Goal: Information Seeking & Learning: Learn about a topic

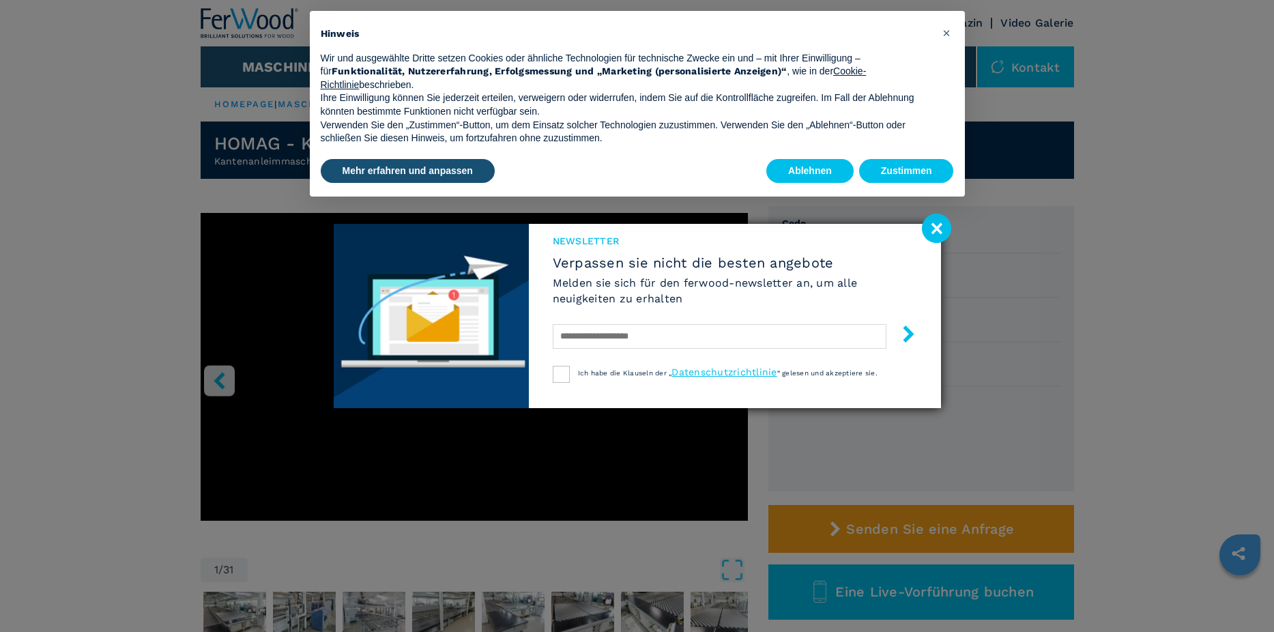
click at [934, 230] on image at bounding box center [936, 228] width 29 height 29
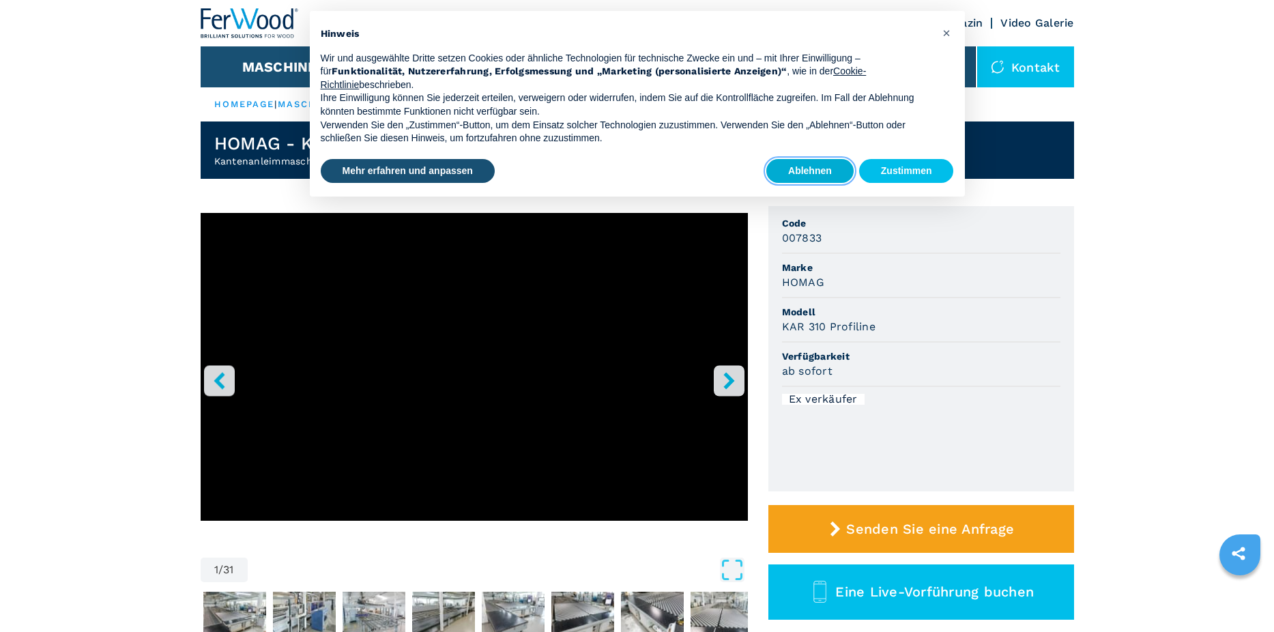
click at [814, 171] on button "Ablehnen" at bounding box center [809, 171] width 87 height 25
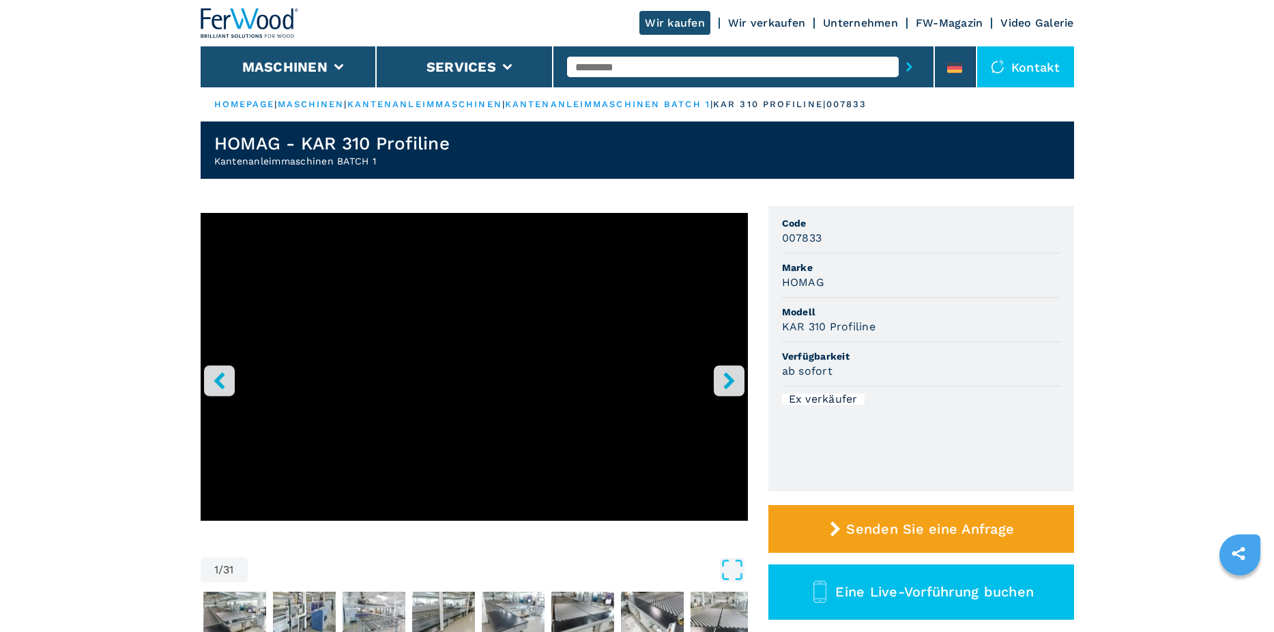
click at [723, 379] on icon "right-button" at bounding box center [729, 380] width 17 height 17
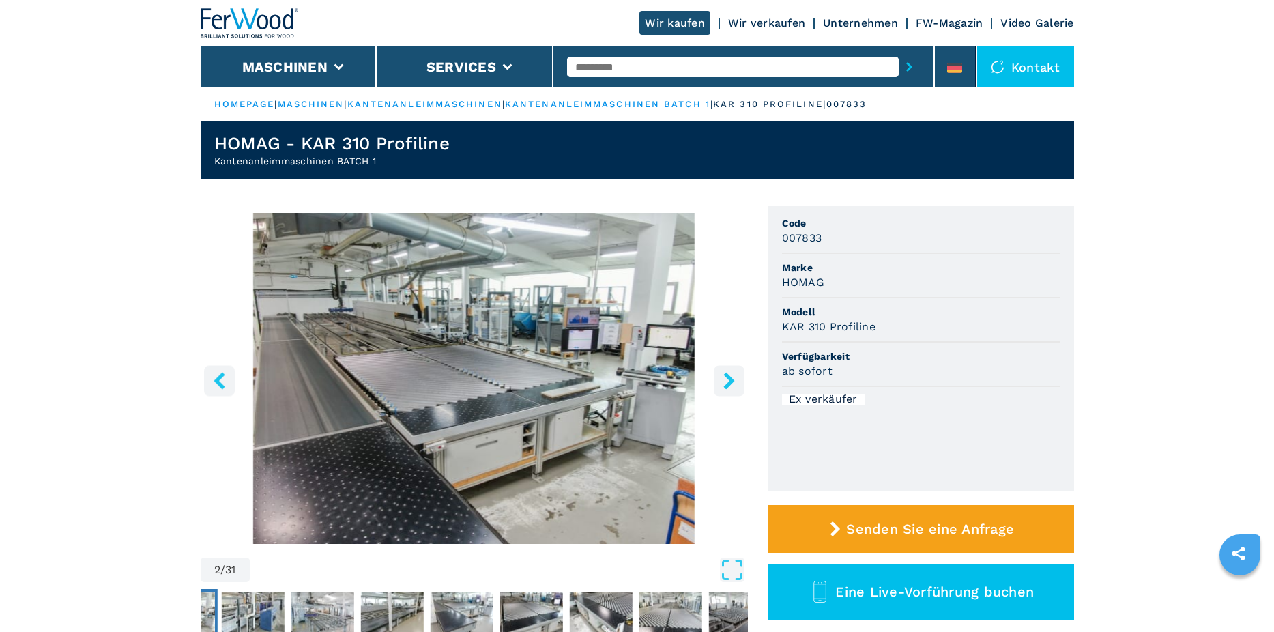
click at [726, 379] on icon "right-button" at bounding box center [729, 380] width 17 height 17
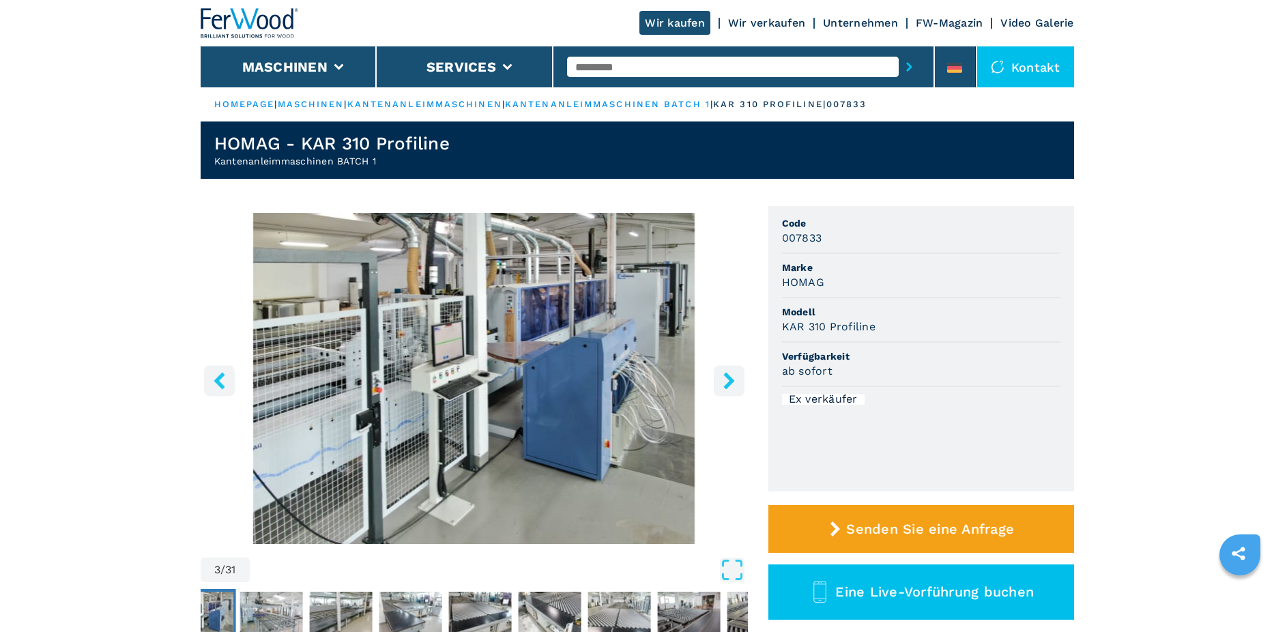
click at [726, 379] on icon "right-button" at bounding box center [729, 380] width 17 height 17
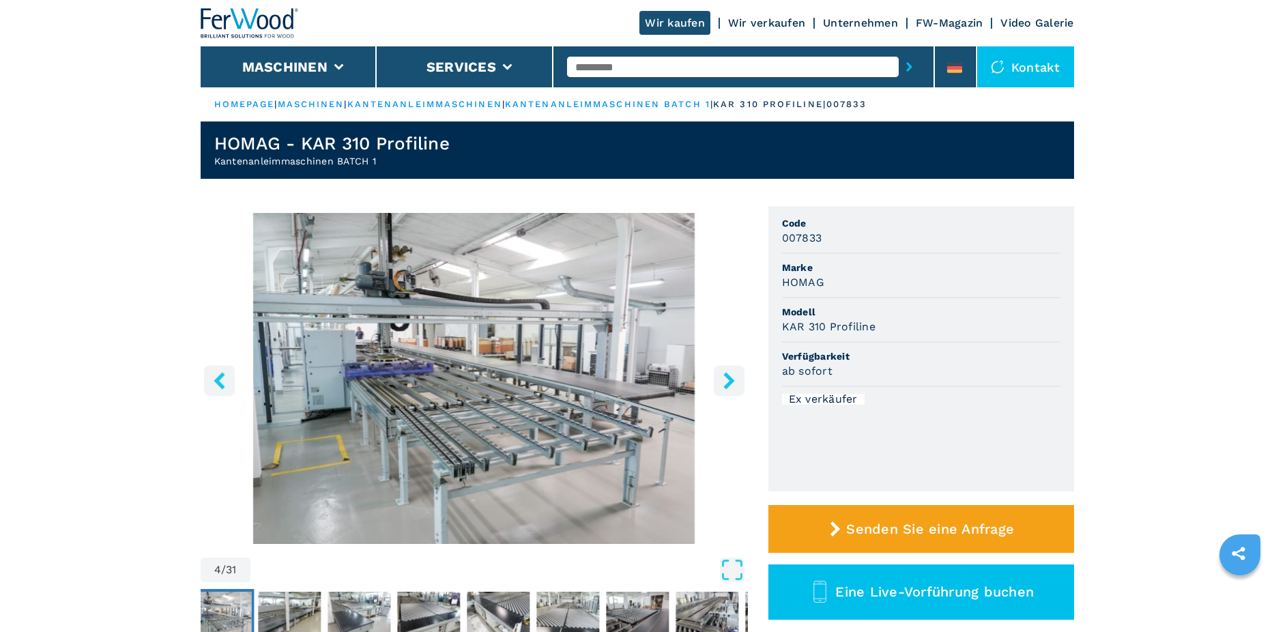
click at [726, 379] on icon "right-button" at bounding box center [729, 380] width 17 height 17
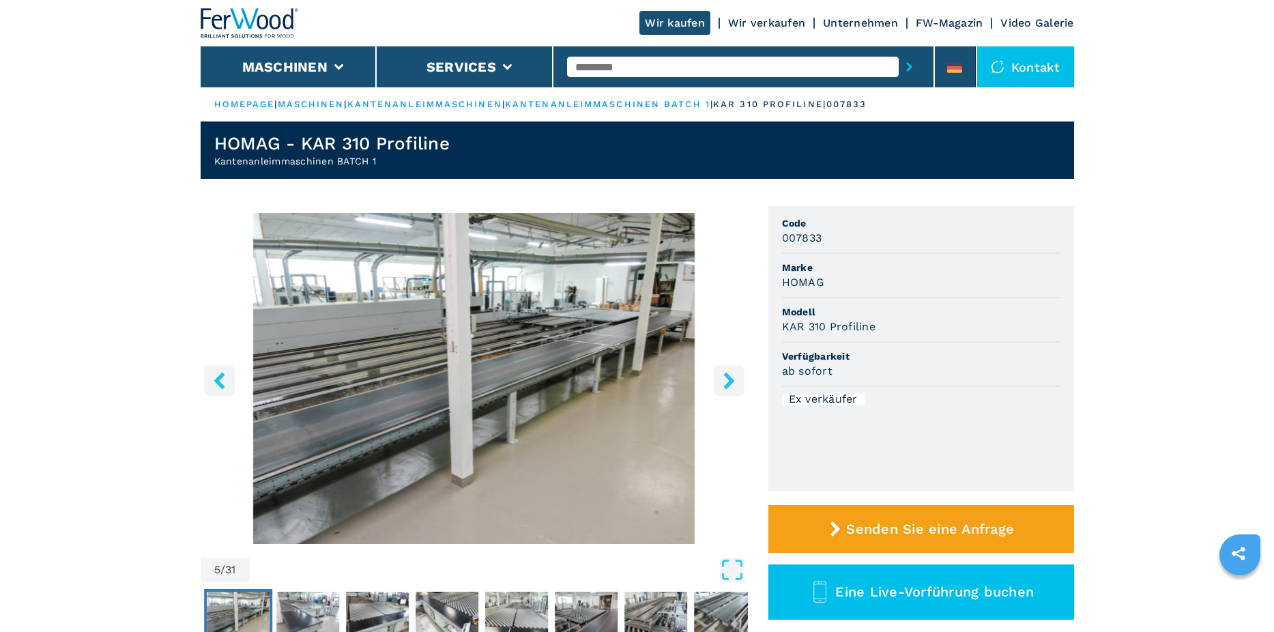
click at [726, 379] on icon "right-button" at bounding box center [729, 380] width 17 height 17
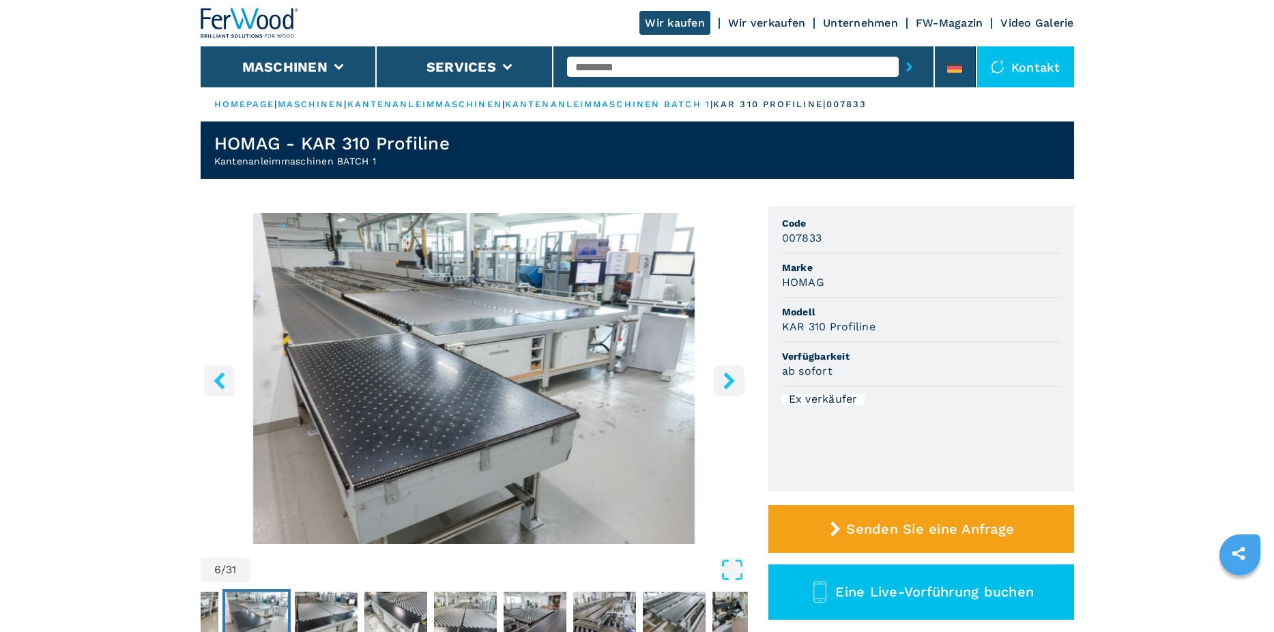
click at [726, 379] on icon "right-button" at bounding box center [729, 380] width 17 height 17
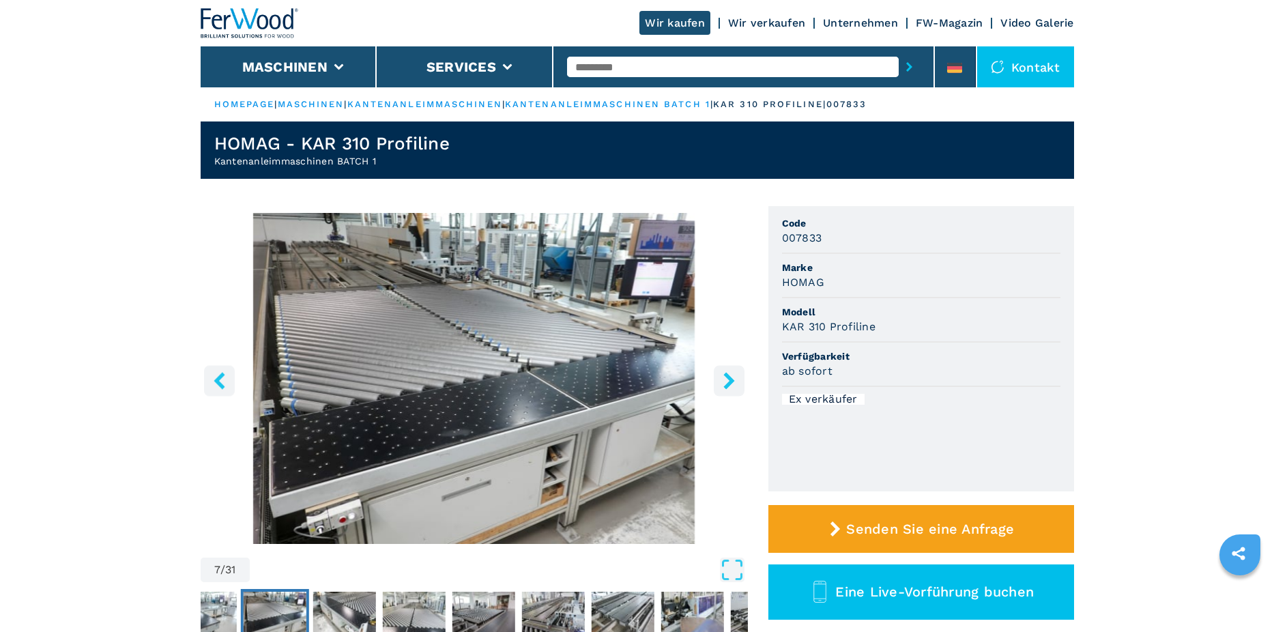
click at [726, 379] on icon "right-button" at bounding box center [729, 380] width 17 height 17
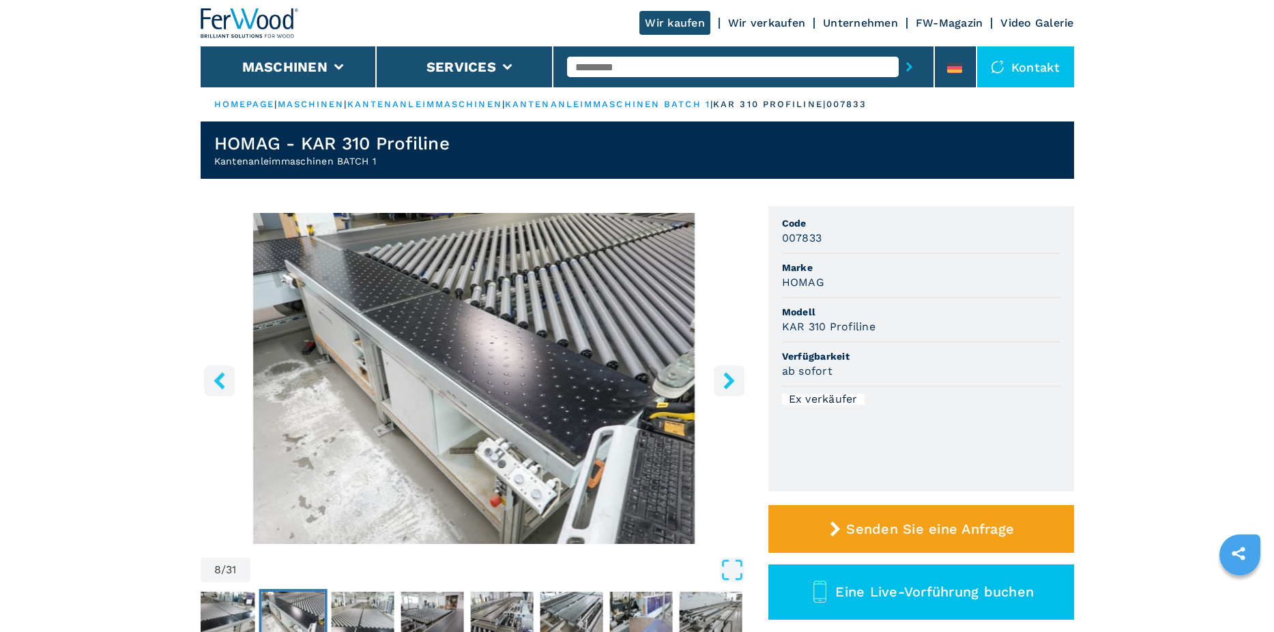
click at [726, 379] on icon "right-button" at bounding box center [729, 380] width 17 height 17
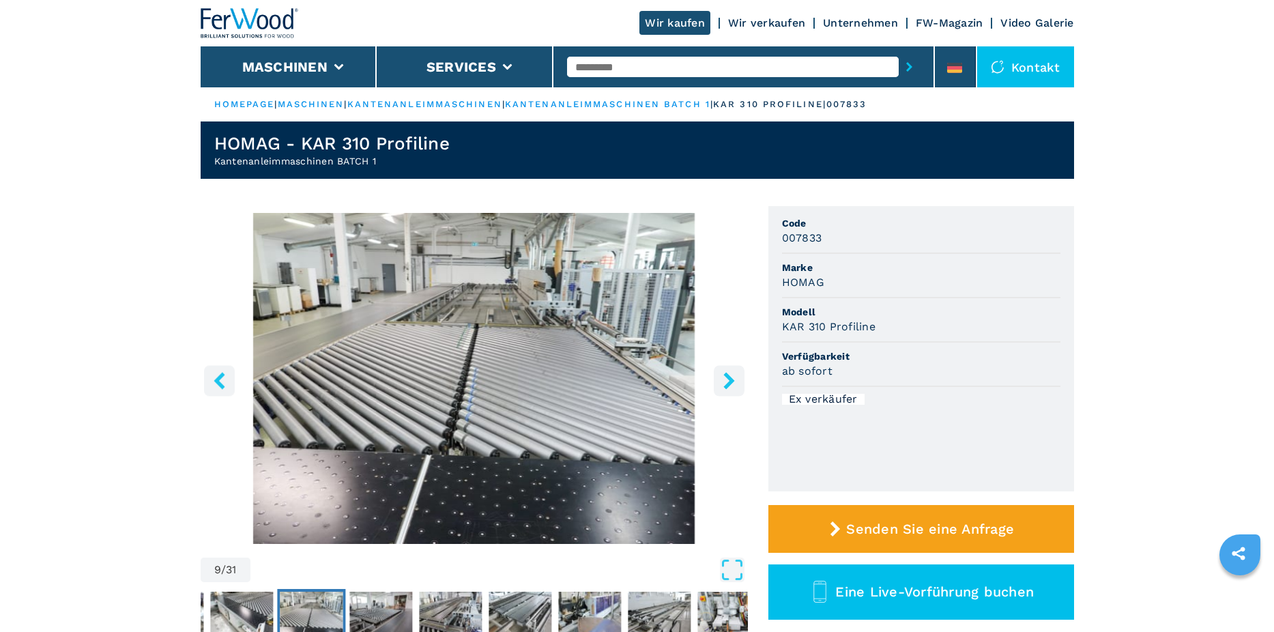
click at [726, 379] on icon "right-button" at bounding box center [729, 380] width 17 height 17
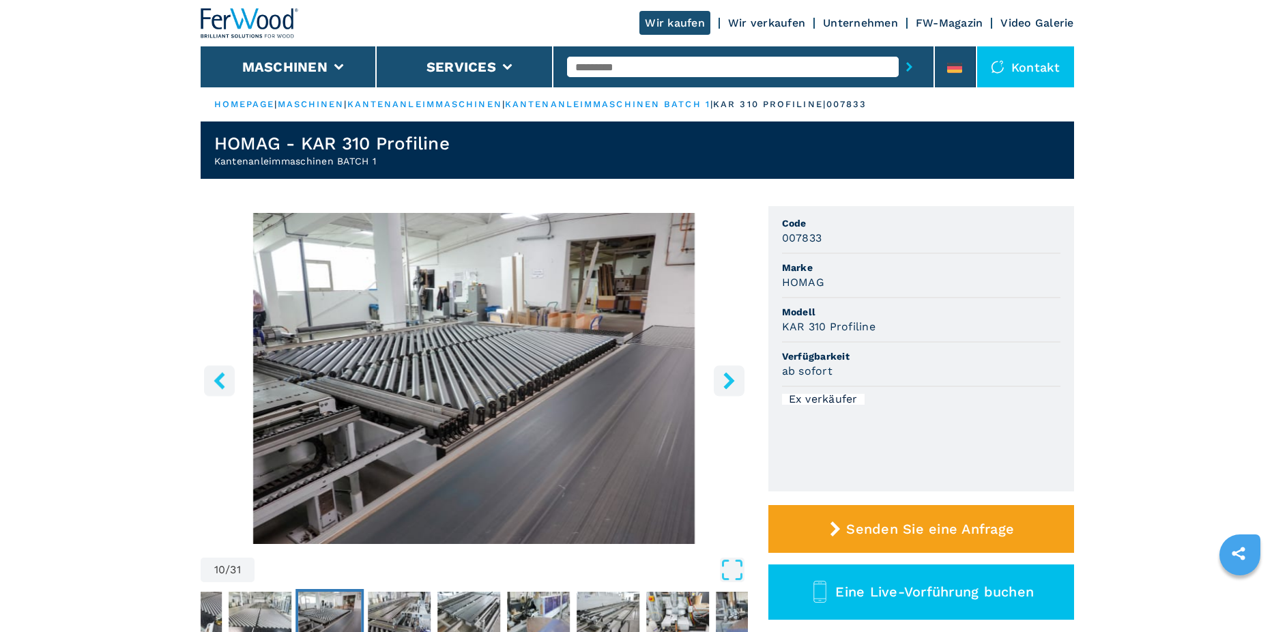
click at [726, 379] on icon "right-button" at bounding box center [729, 380] width 17 height 17
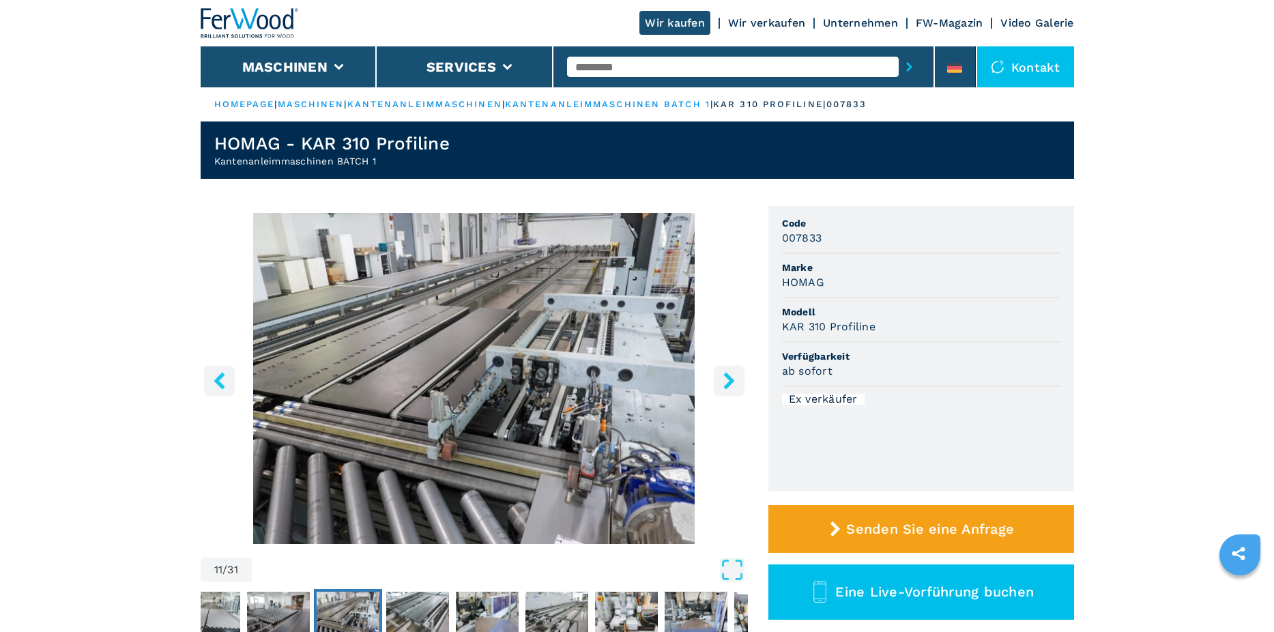
click at [726, 379] on icon "right-button" at bounding box center [729, 380] width 17 height 17
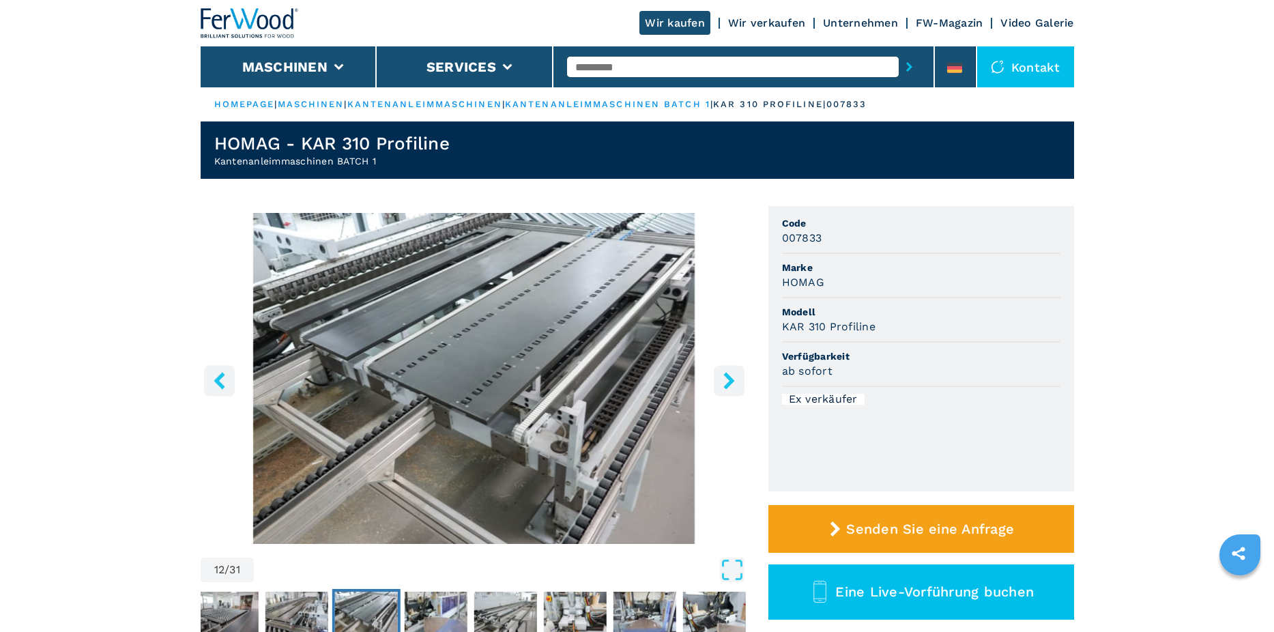
click at [726, 379] on icon "right-button" at bounding box center [729, 380] width 17 height 17
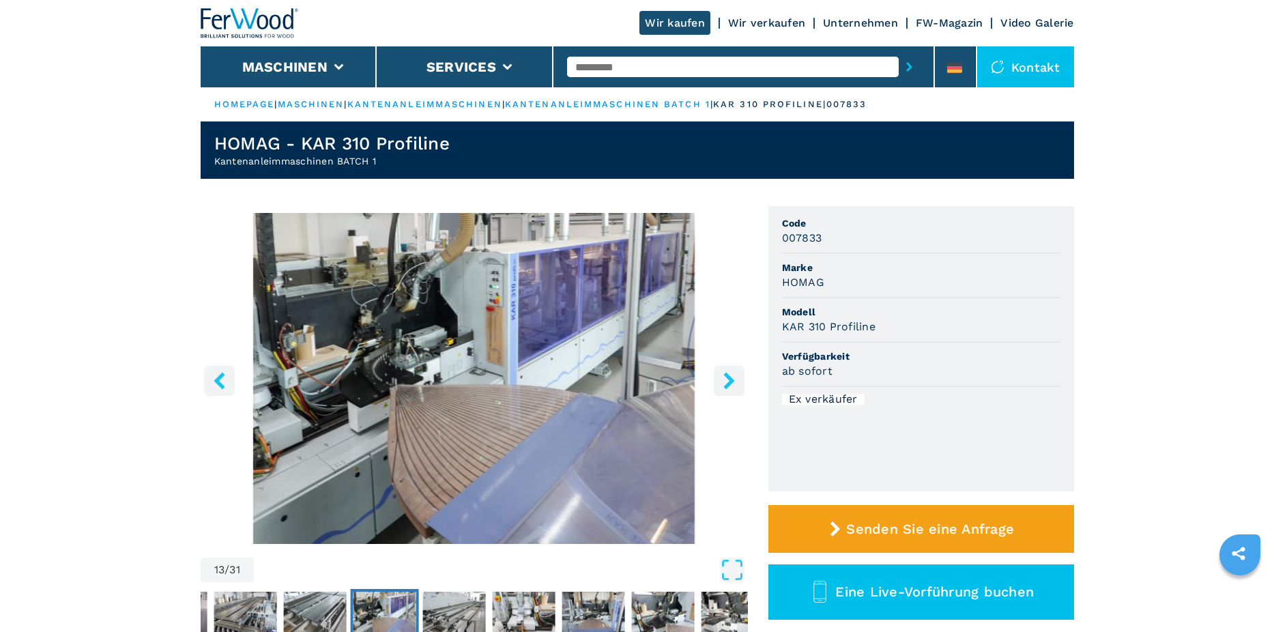
click at [726, 379] on icon "right-button" at bounding box center [729, 380] width 17 height 17
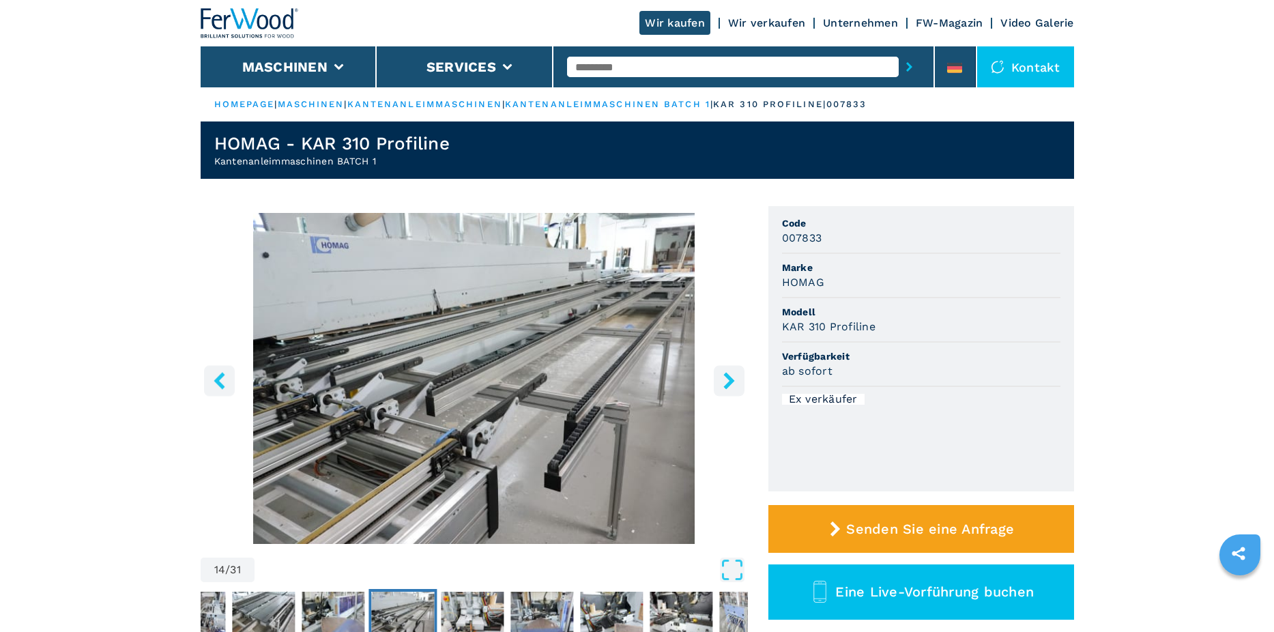
click at [726, 379] on icon "right-button" at bounding box center [729, 380] width 17 height 17
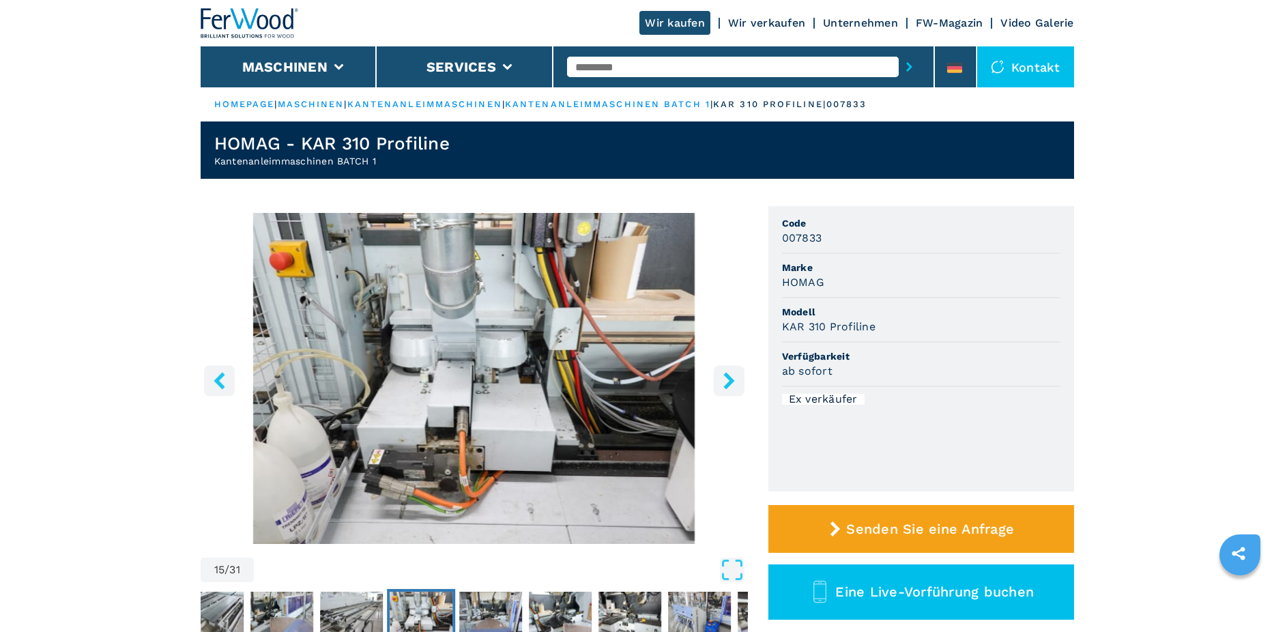
click at [726, 379] on icon "right-button" at bounding box center [729, 380] width 17 height 17
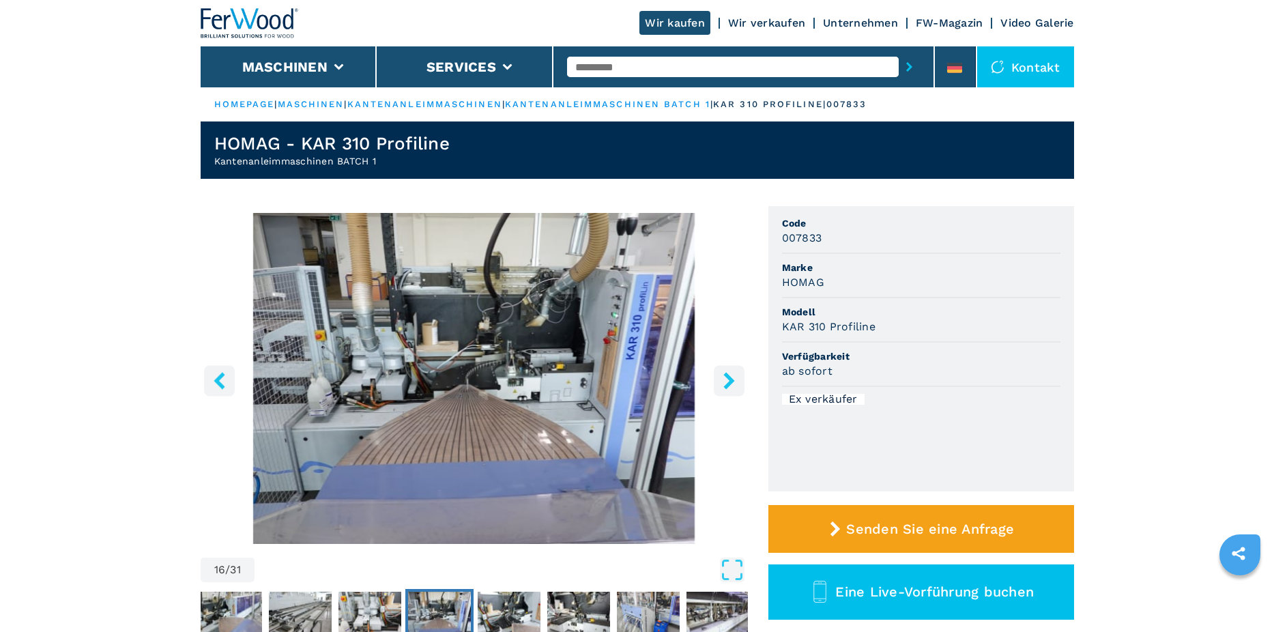
click at [726, 379] on icon "right-button" at bounding box center [729, 380] width 17 height 17
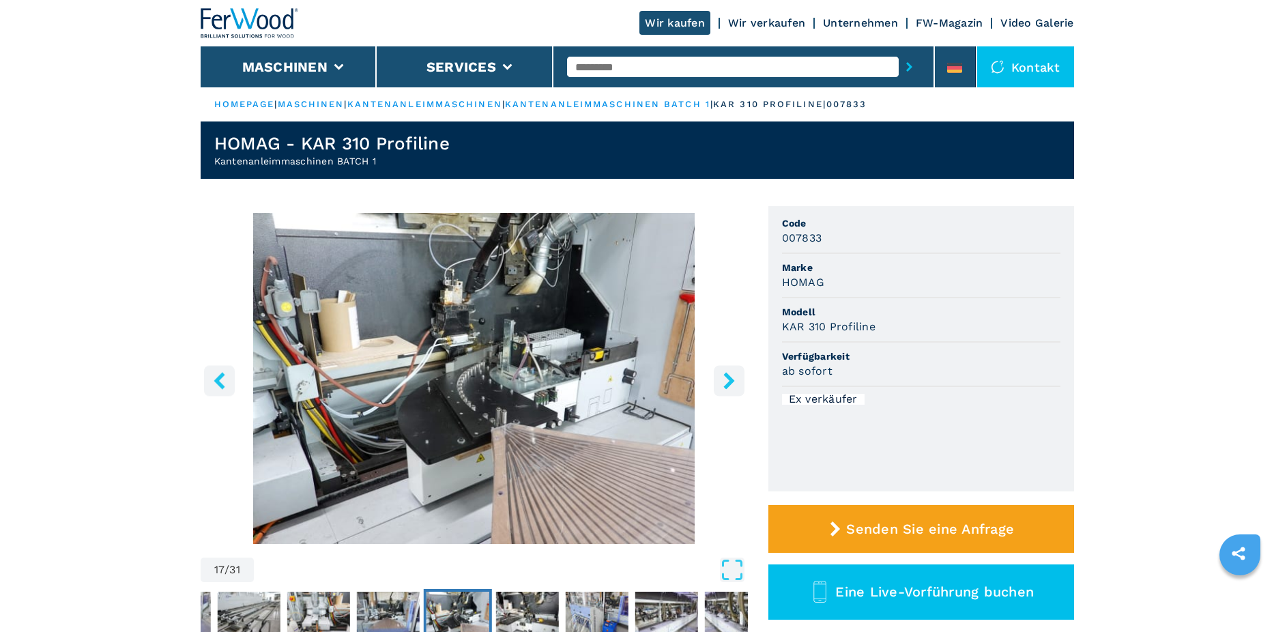
click at [726, 379] on icon "right-button" at bounding box center [729, 380] width 17 height 17
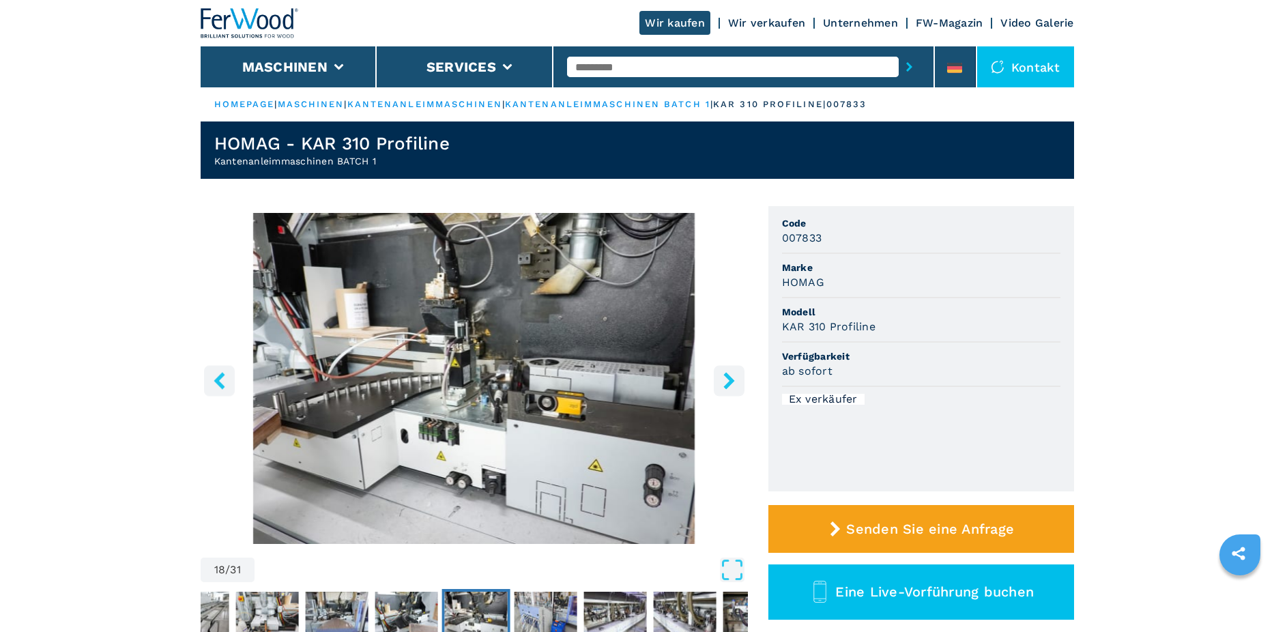
click at [726, 379] on icon "right-button" at bounding box center [729, 380] width 17 height 17
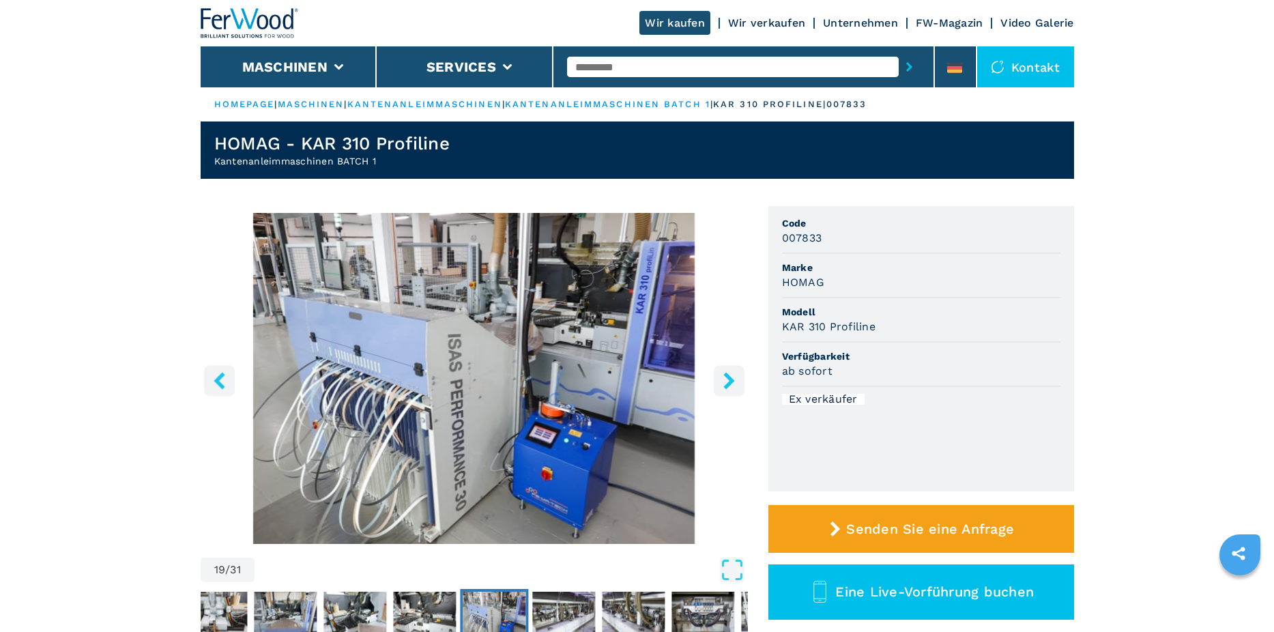
click at [726, 379] on icon "right-button" at bounding box center [729, 380] width 17 height 17
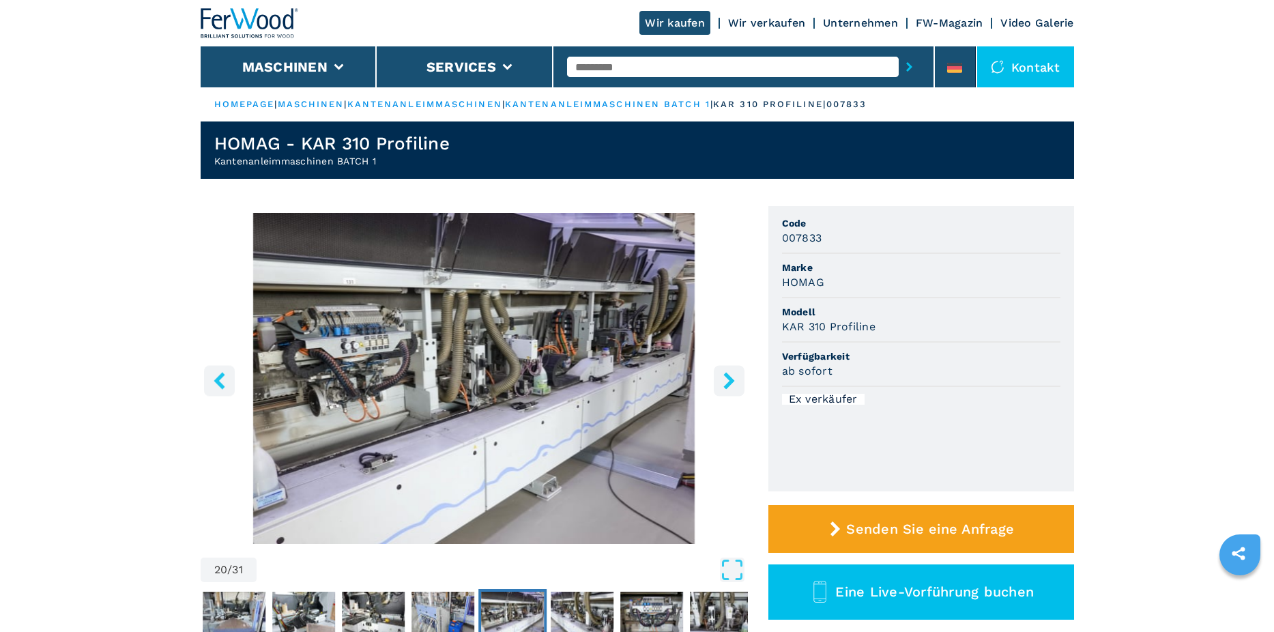
click at [726, 379] on icon "right-button" at bounding box center [729, 380] width 17 height 17
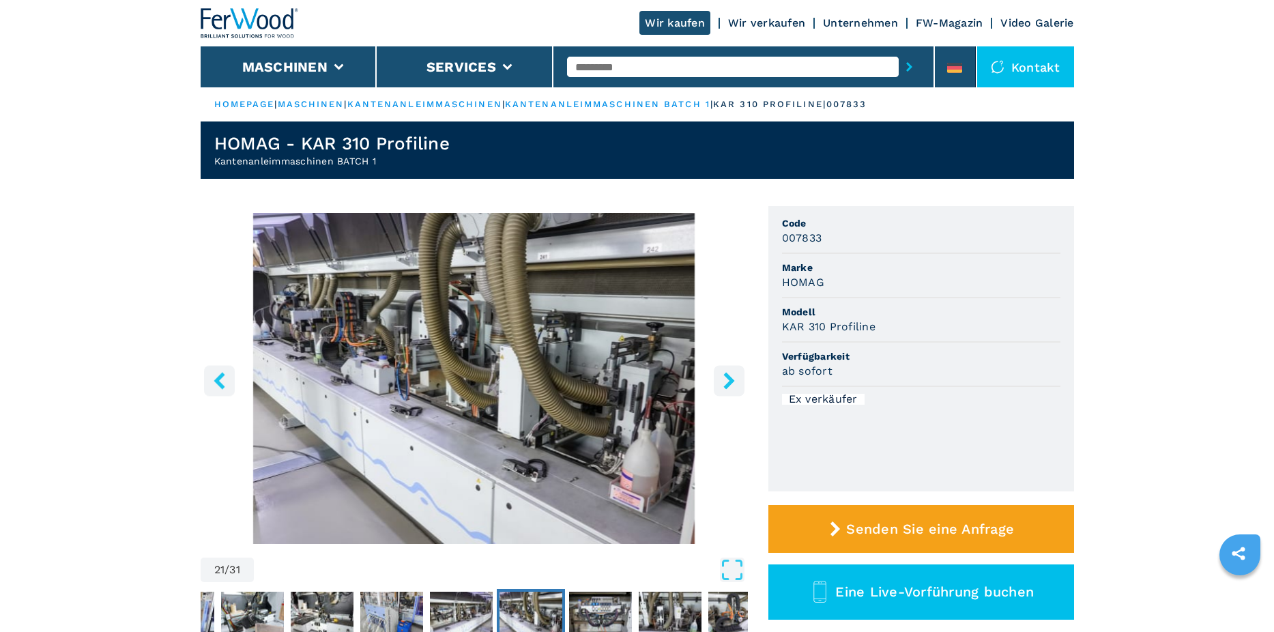
click at [726, 379] on icon "right-button" at bounding box center [729, 380] width 17 height 17
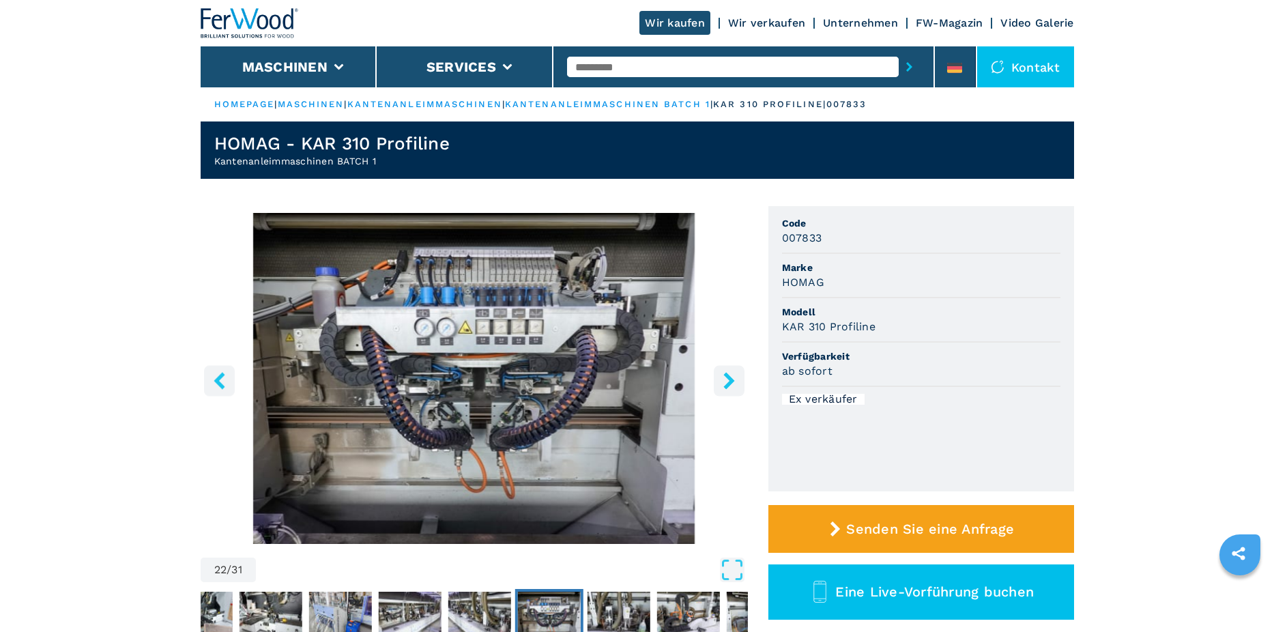
click at [726, 379] on icon "right-button" at bounding box center [729, 380] width 17 height 17
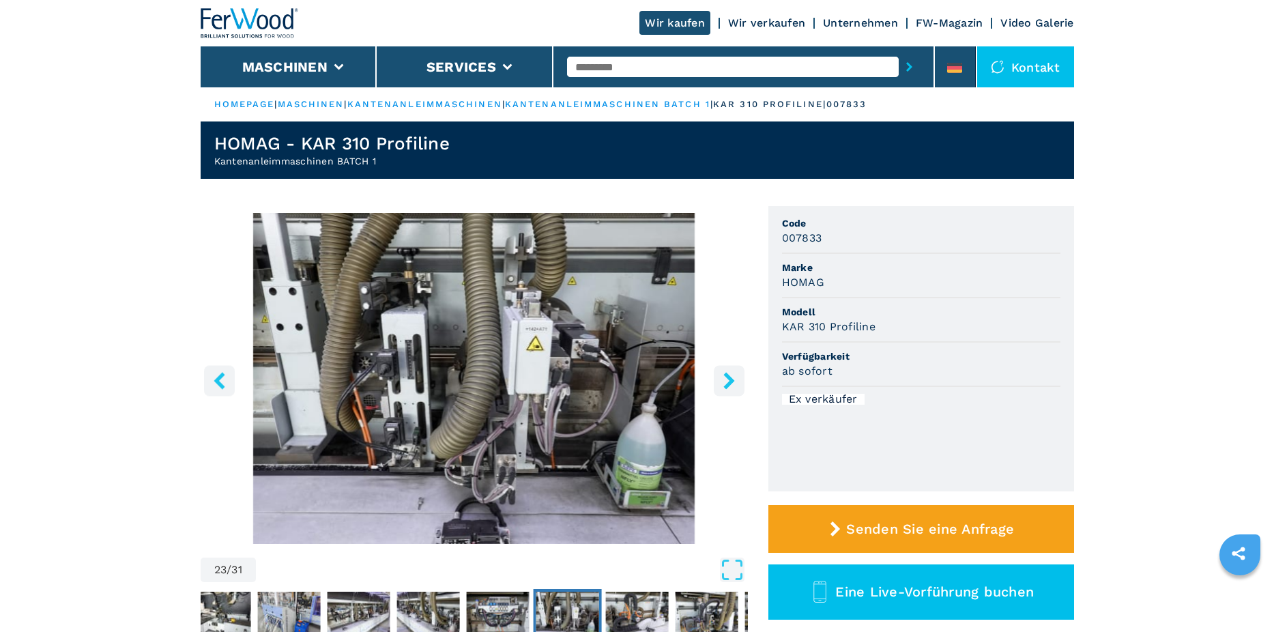
click at [726, 379] on icon "right-button" at bounding box center [729, 380] width 17 height 17
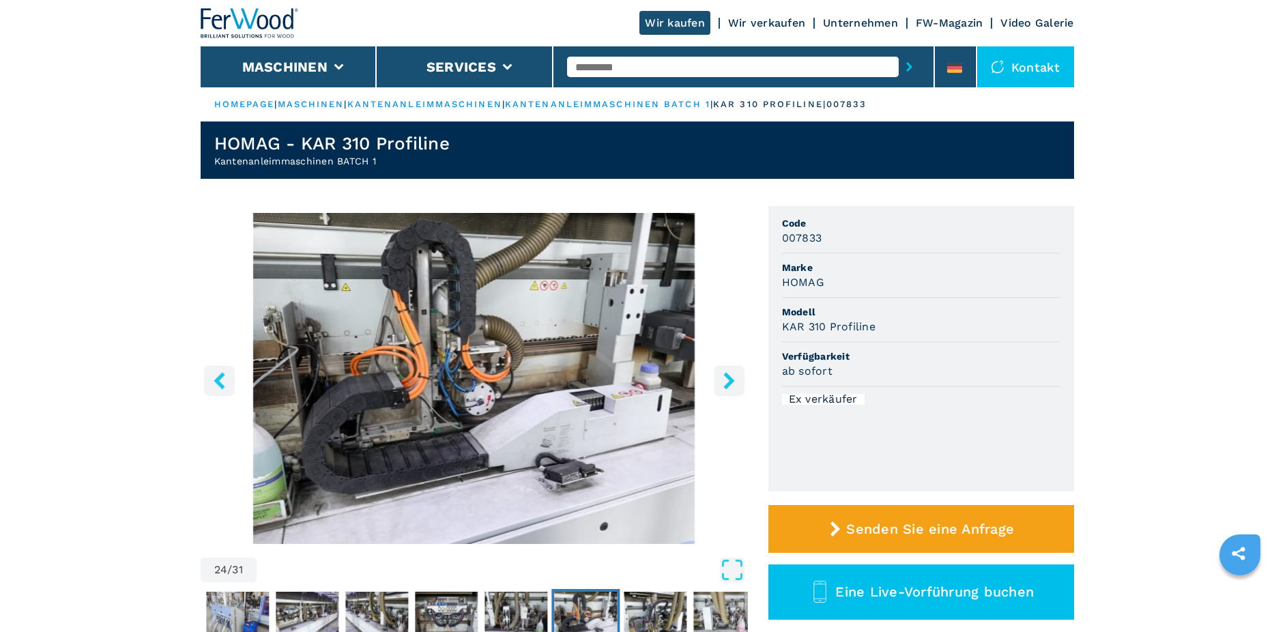
click at [726, 379] on icon "right-button" at bounding box center [729, 380] width 17 height 17
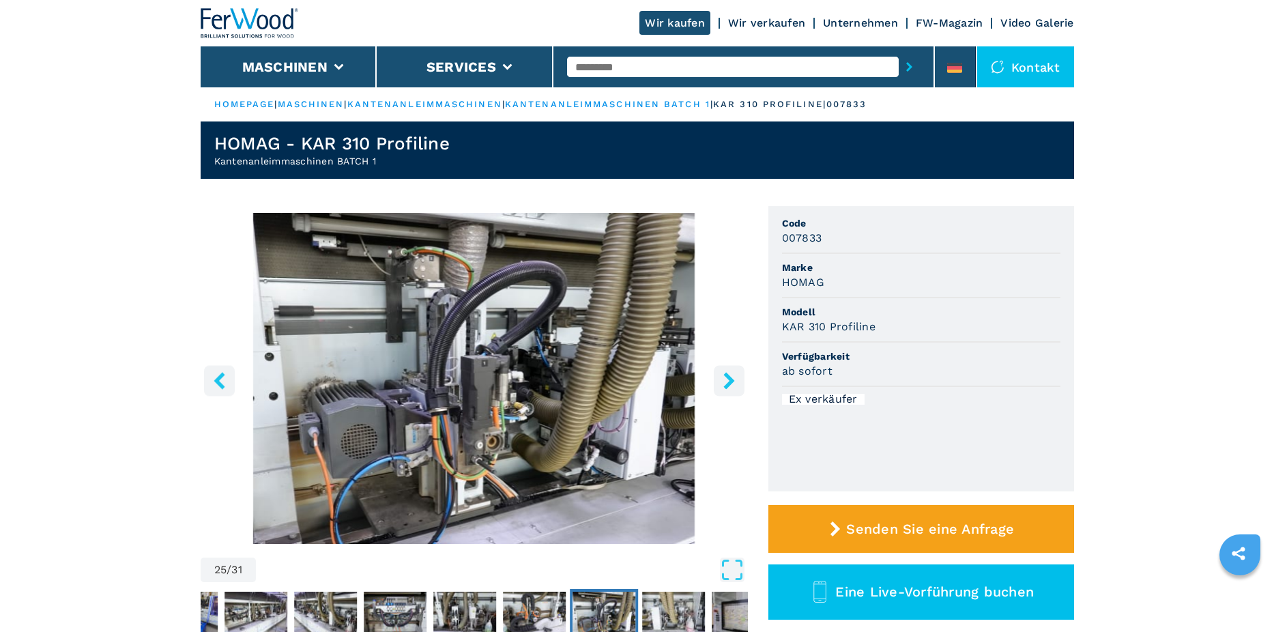
click at [726, 379] on icon "right-button" at bounding box center [729, 380] width 17 height 17
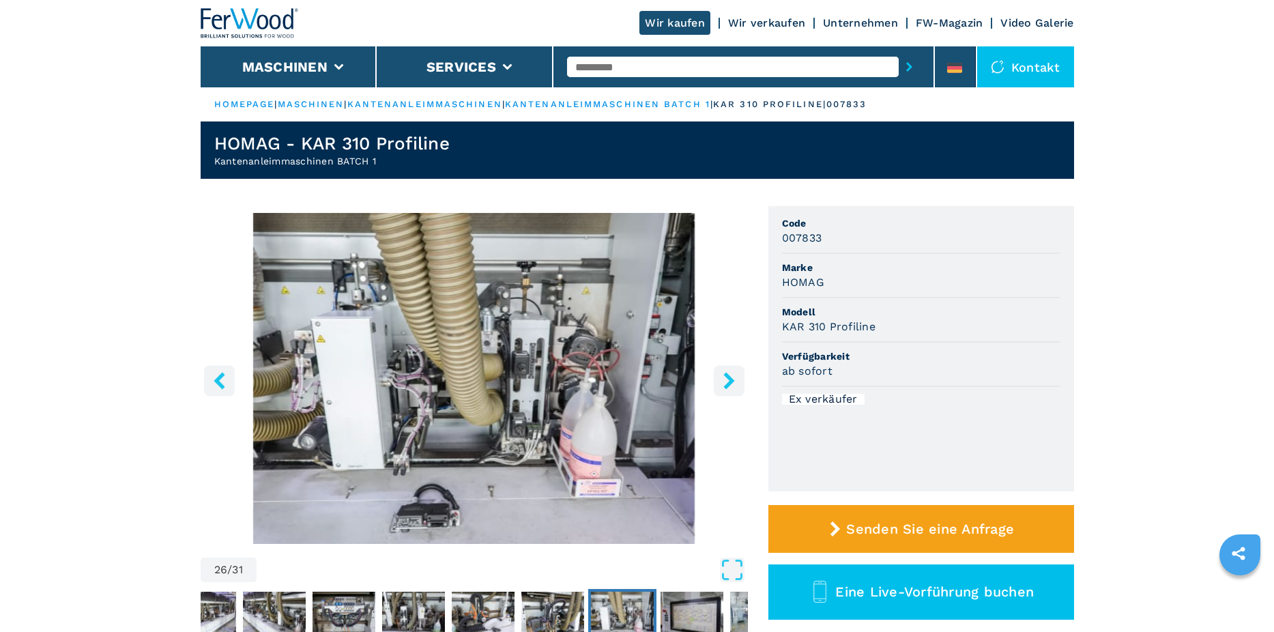
click at [726, 379] on icon "right-button" at bounding box center [729, 380] width 17 height 17
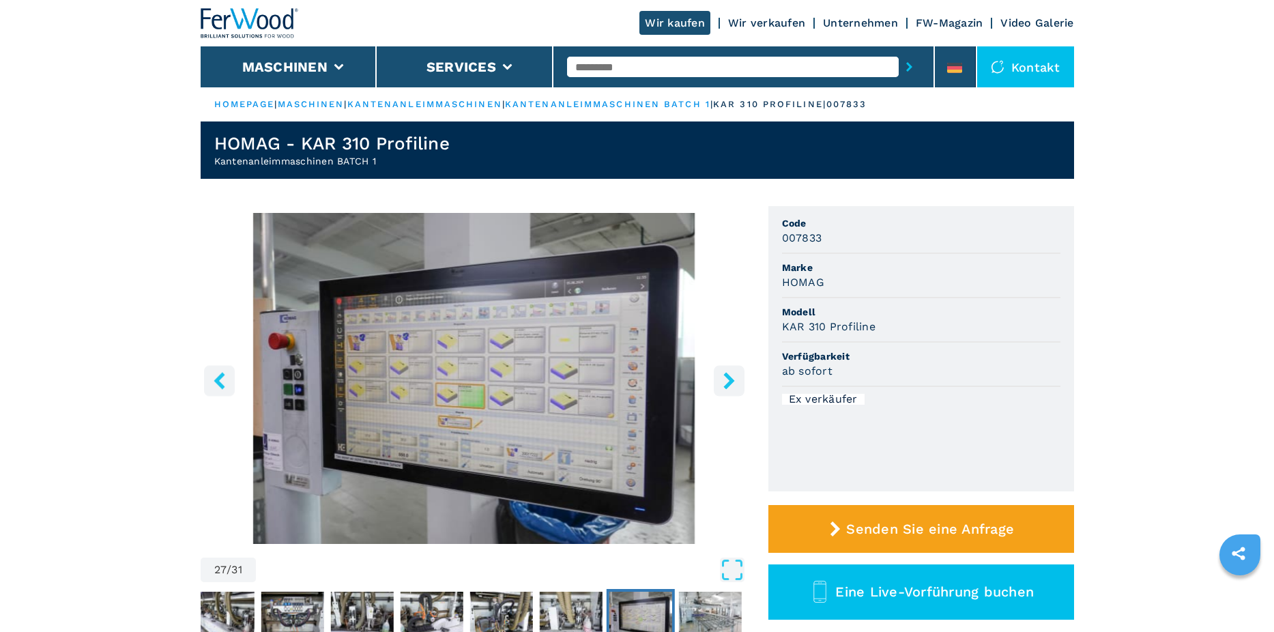
click at [726, 379] on icon "right-button" at bounding box center [729, 380] width 17 height 17
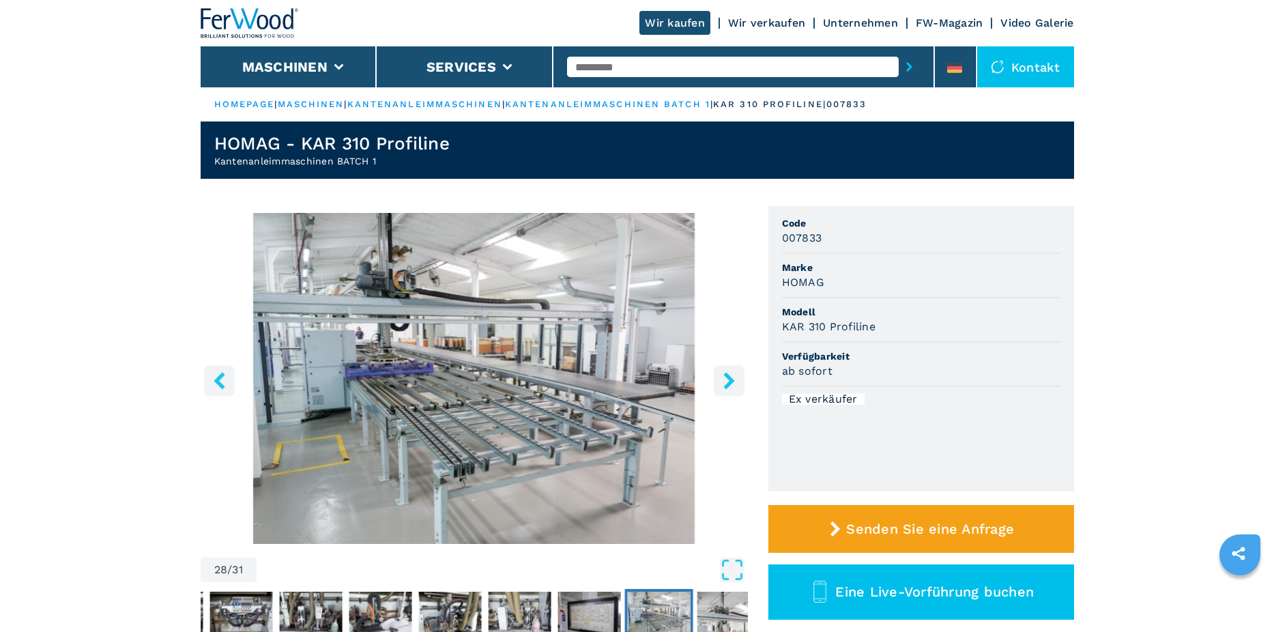
click at [726, 379] on icon "right-button" at bounding box center [729, 380] width 17 height 17
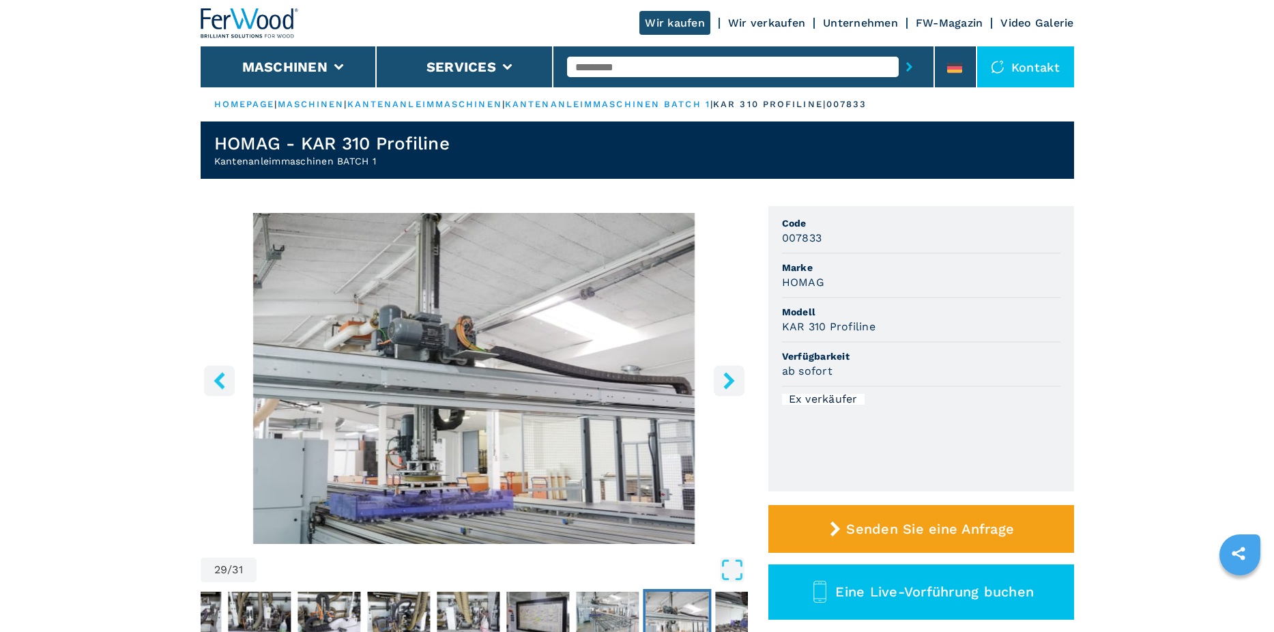
click at [726, 379] on icon "right-button" at bounding box center [729, 380] width 17 height 17
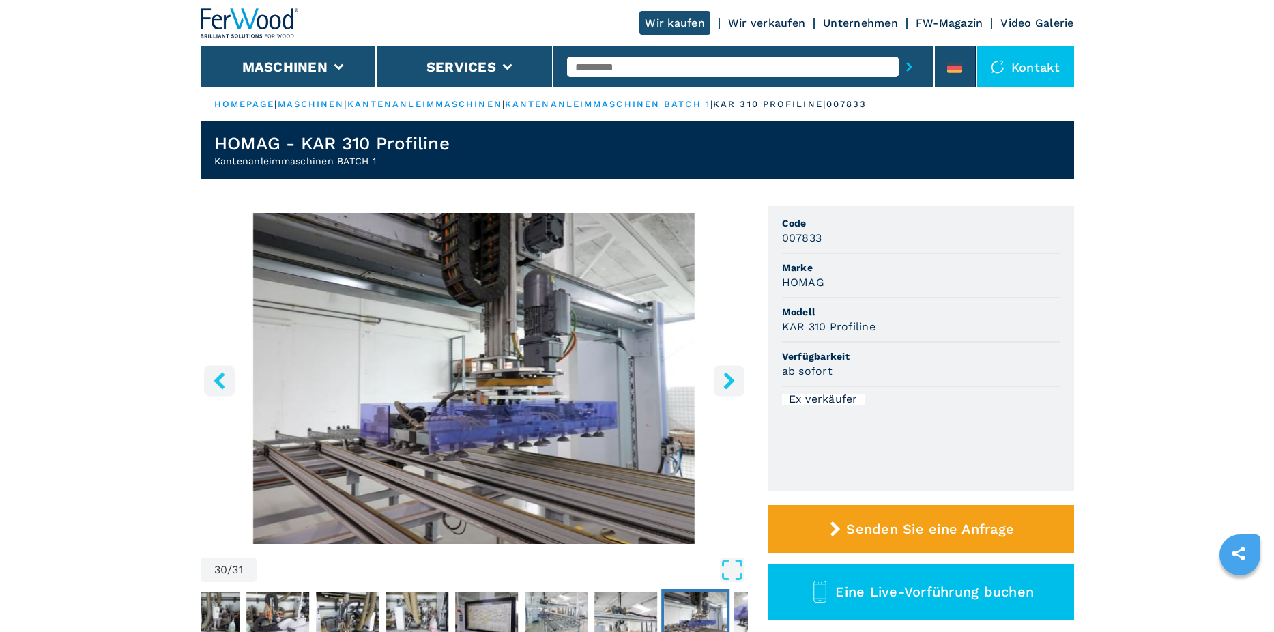
click at [726, 379] on icon "right-button" at bounding box center [729, 380] width 17 height 17
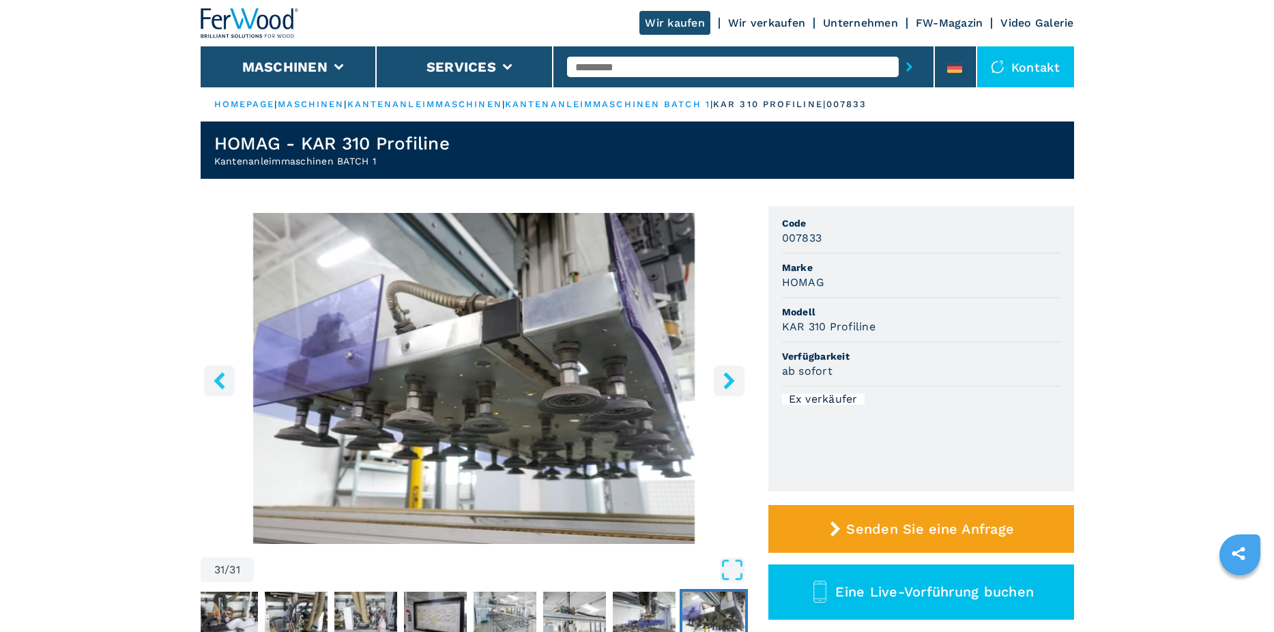
click at [719, 380] on button "right-button" at bounding box center [729, 380] width 31 height 31
